Goal: Information Seeking & Learning: Learn about a topic

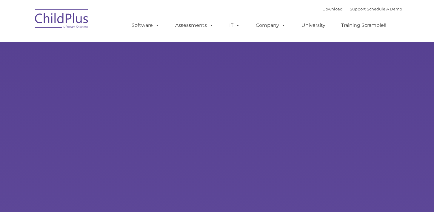
type input ""
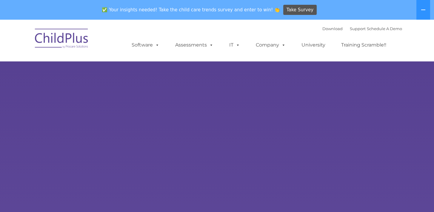
select select "MEDIUM"
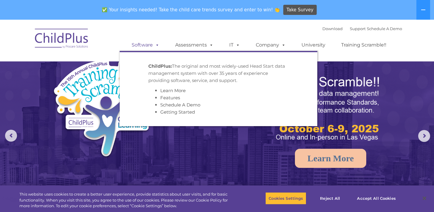
click at [162, 42] on link "Software" at bounding box center [146, 45] width 40 height 12
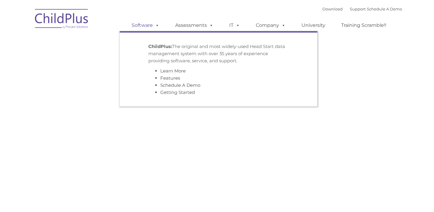
drag, startPoint x: 0, startPoint y: 0, endPoint x: 151, endPoint y: 27, distance: 153.5
click at [151, 27] on link "Software" at bounding box center [146, 25] width 40 height 12
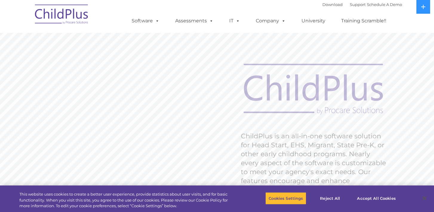
click at [153, 10] on div "Download Support | Schedule A Demo  MENU MENU Software ChildPlus: The original…" at bounding box center [261, 16] width 282 height 33
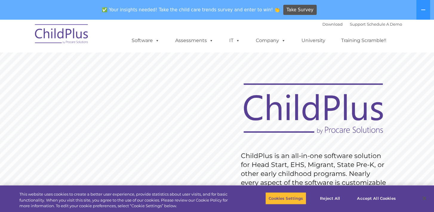
click at [77, 33] on img at bounding box center [62, 35] width 60 height 30
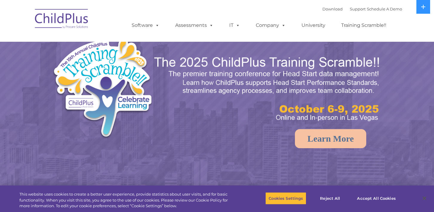
select select "MEDIUM"
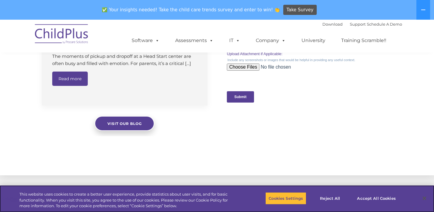
scroll to position [693, 0]
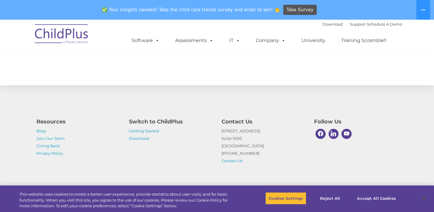
click at [157, 122] on h4 "Switch to ChildPlus" at bounding box center [171, 122] width 84 height 8
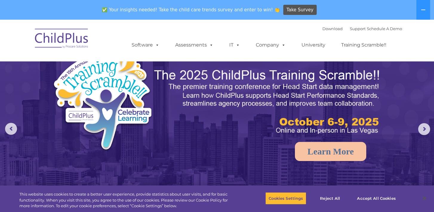
scroll to position [0, 0]
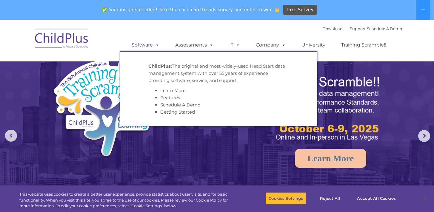
click at [152, 47] on link "Software" at bounding box center [146, 45] width 40 height 12
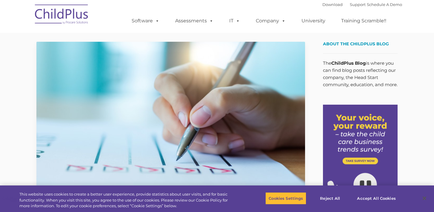
type input ""
click at [427, 13] on button at bounding box center [423, 7] width 14 height 14
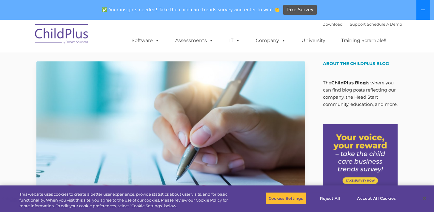
click at [427, 13] on button at bounding box center [423, 10] width 14 height 20
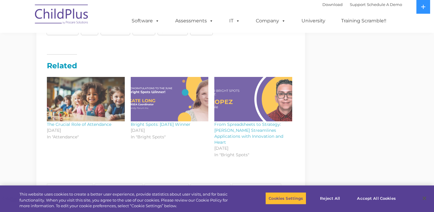
scroll to position [888, 0]
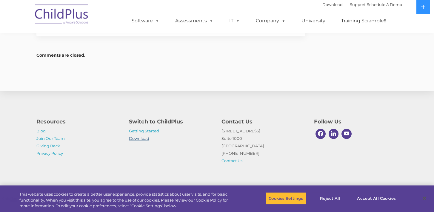
click at [136, 136] on link "Download" at bounding box center [139, 138] width 20 height 5
